Goal: Task Accomplishment & Management: Use online tool/utility

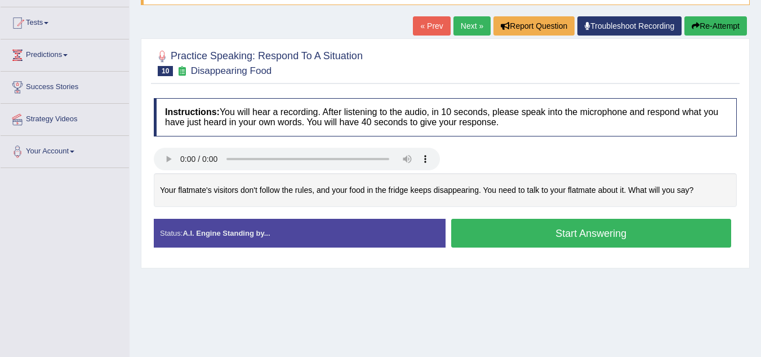
click at [499, 228] on button "Start Answering" at bounding box center [591, 233] width 281 height 29
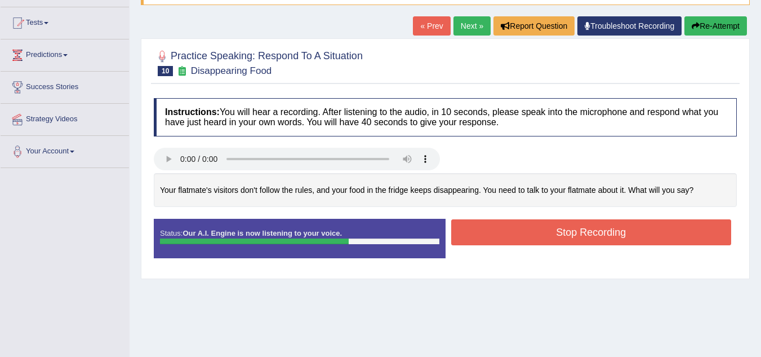
click at [499, 228] on button "Stop Recording" at bounding box center [591, 232] width 281 height 26
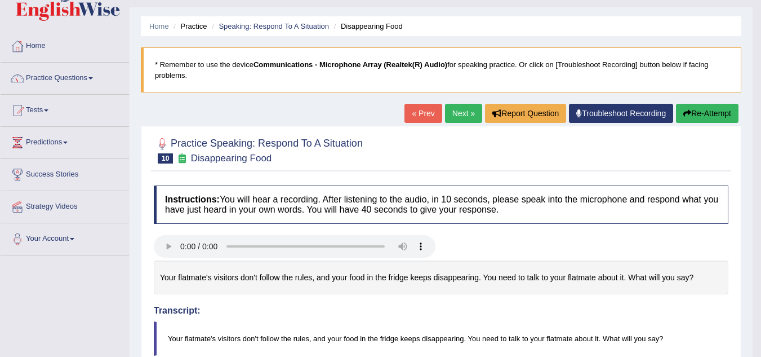
scroll to position [23, 0]
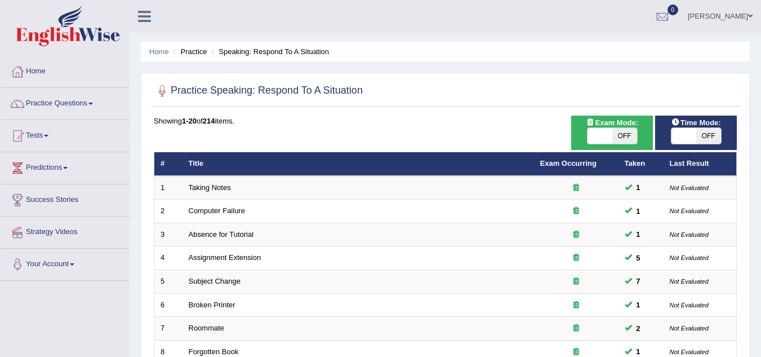
scroll to position [267, 0]
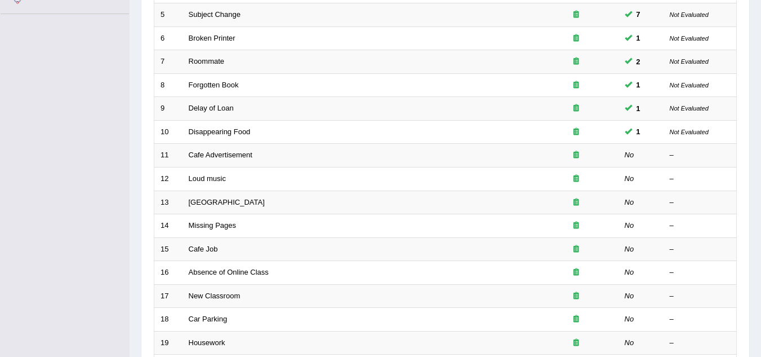
click at [240, 124] on td "Disappearing Food" at bounding box center [359, 132] width 352 height 24
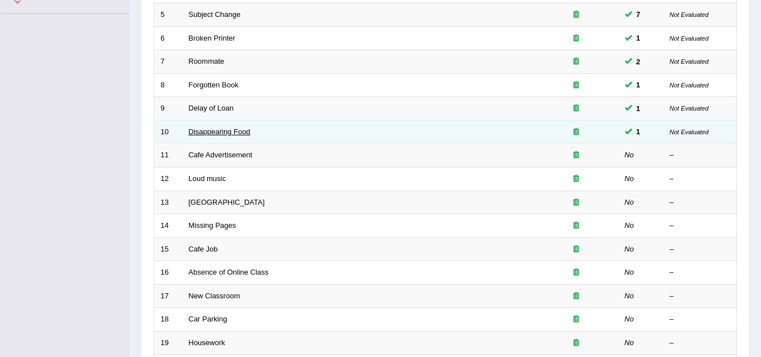
click at [233, 131] on link "Disappearing Food" at bounding box center [220, 131] width 62 height 8
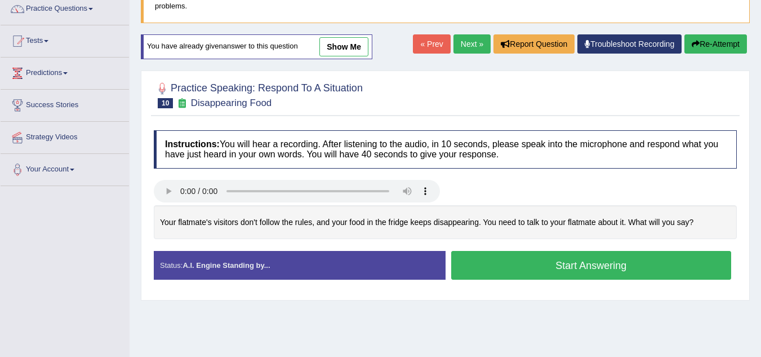
scroll to position [122, 0]
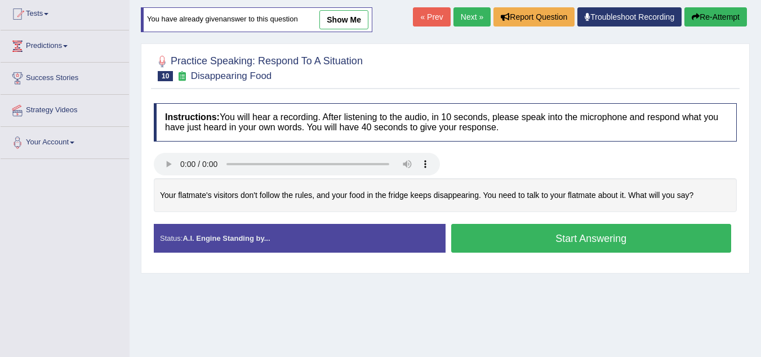
click at [524, 240] on button "Start Answering" at bounding box center [591, 238] width 281 height 29
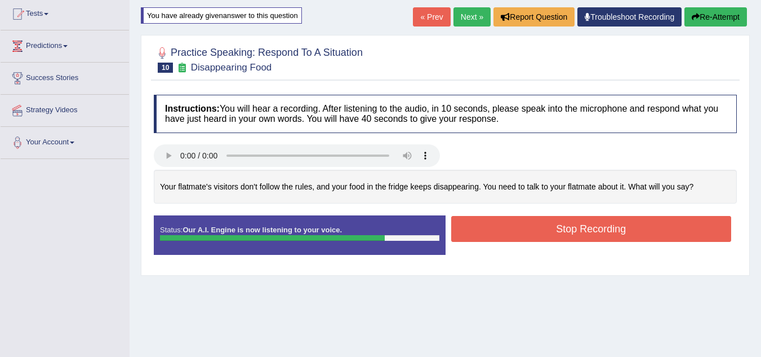
click at [551, 228] on button "Stop Recording" at bounding box center [591, 229] width 281 height 26
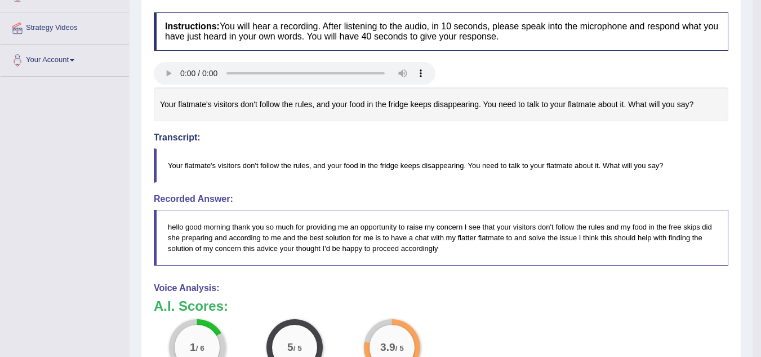
scroll to position [32, 0]
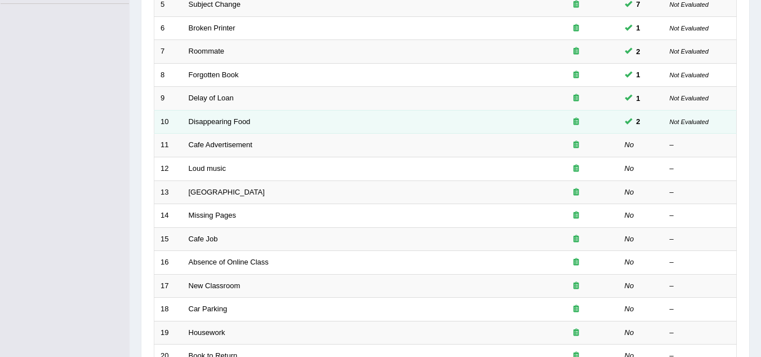
scroll to position [267, 0]
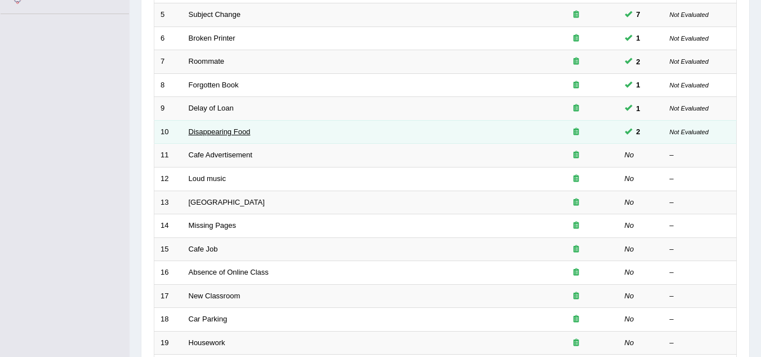
click at [232, 130] on link "Disappearing Food" at bounding box center [220, 131] width 62 height 8
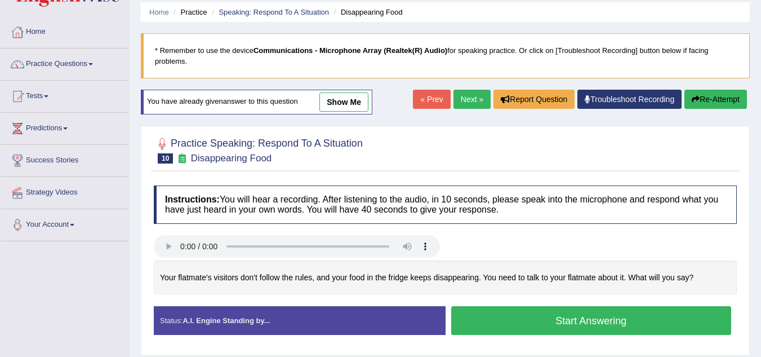
scroll to position [49, 0]
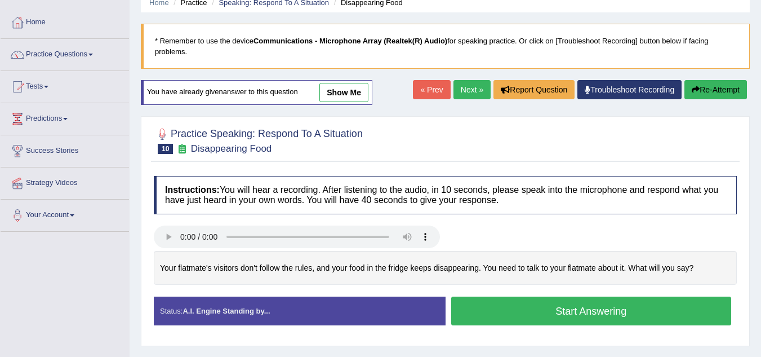
click at [657, 311] on button "Start Answering" at bounding box center [591, 310] width 281 height 29
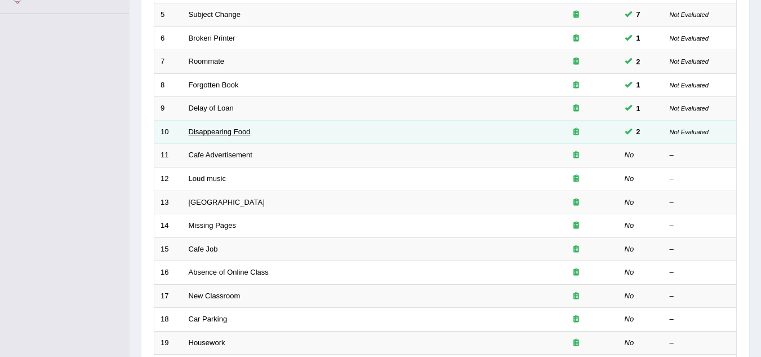
click at [238, 134] on link "Disappearing Food" at bounding box center [220, 131] width 62 height 8
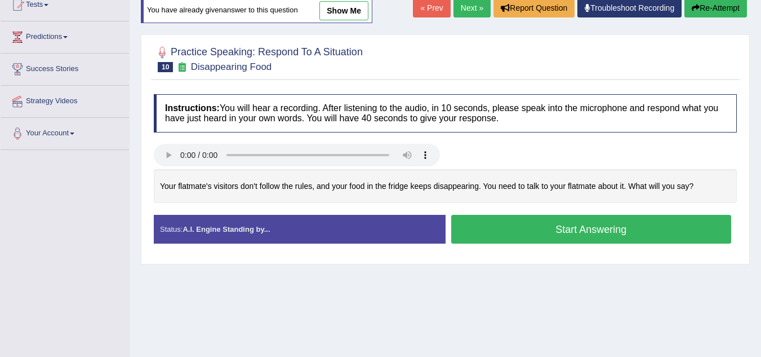
scroll to position [158, 0]
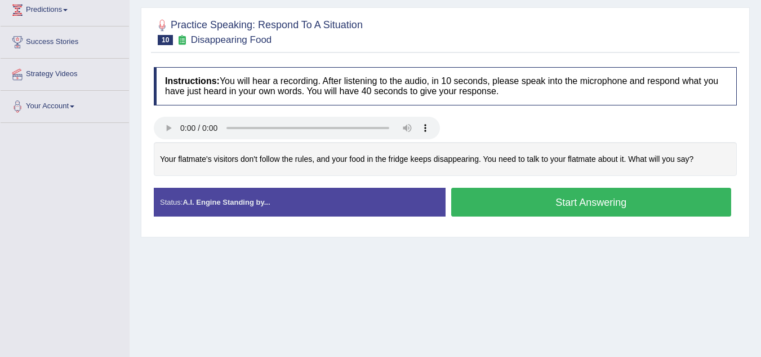
click at [536, 194] on button "Start Answering" at bounding box center [591, 202] width 281 height 29
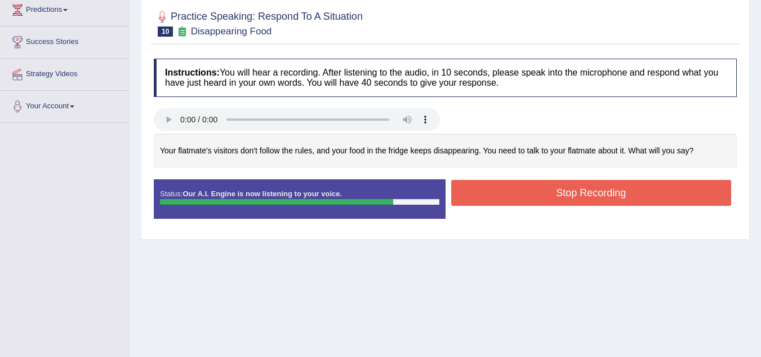
click at [536, 194] on button "Stop Recording" at bounding box center [591, 193] width 281 height 26
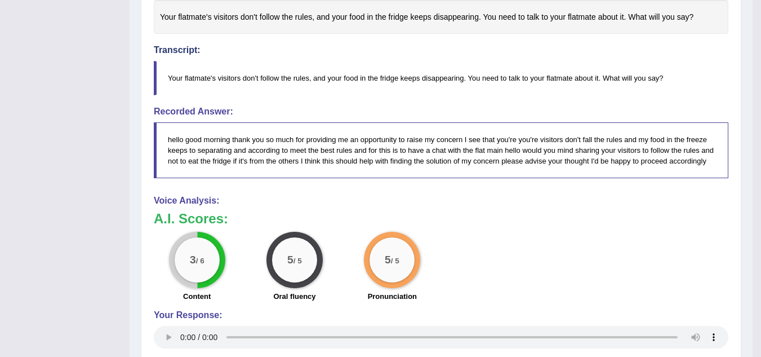
scroll to position [293, 0]
